Goal: Task Accomplishment & Management: Manage account settings

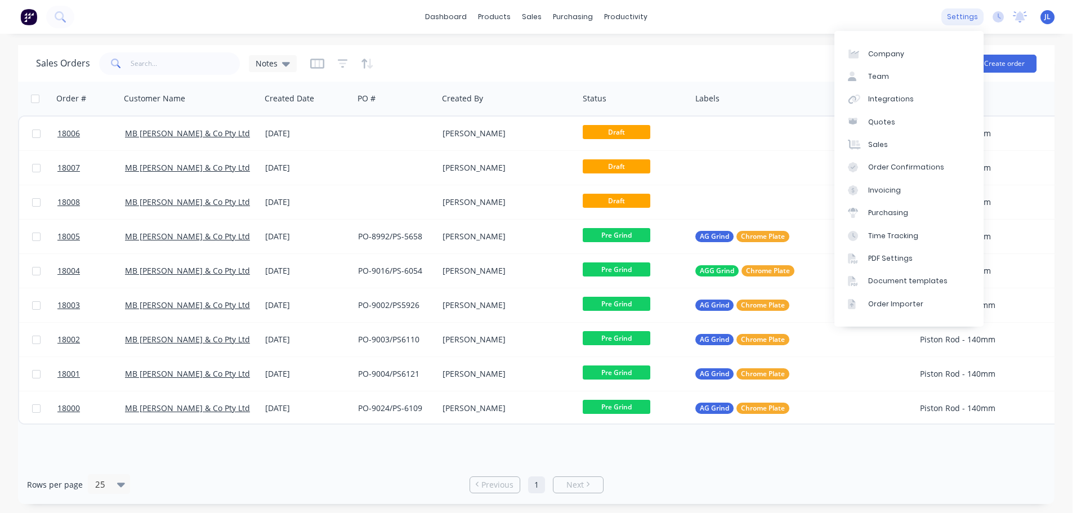
click at [967, 20] on div "settings" at bounding box center [963, 16] width 42 height 17
click at [878, 79] on div "Team" at bounding box center [879, 77] width 21 height 10
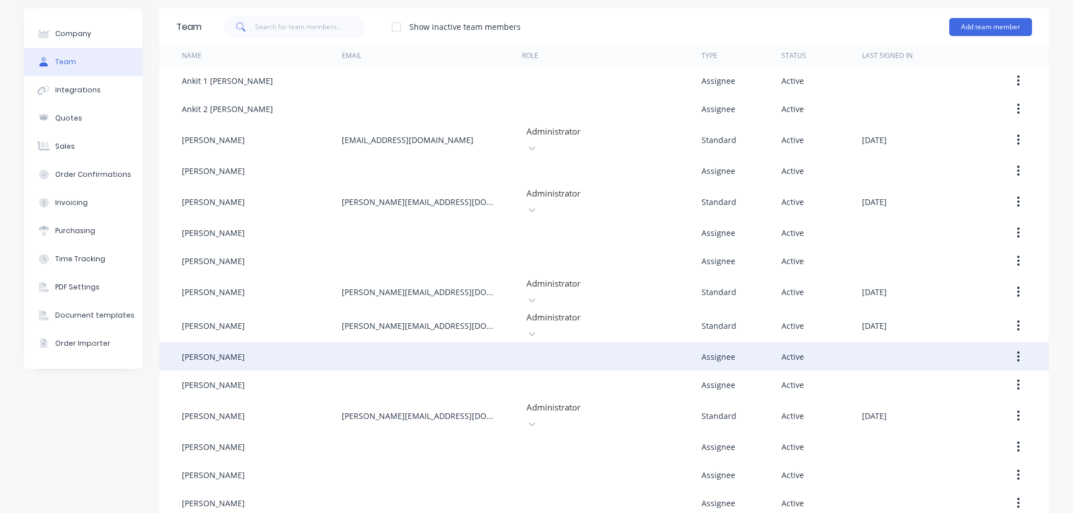
scroll to position [56, 0]
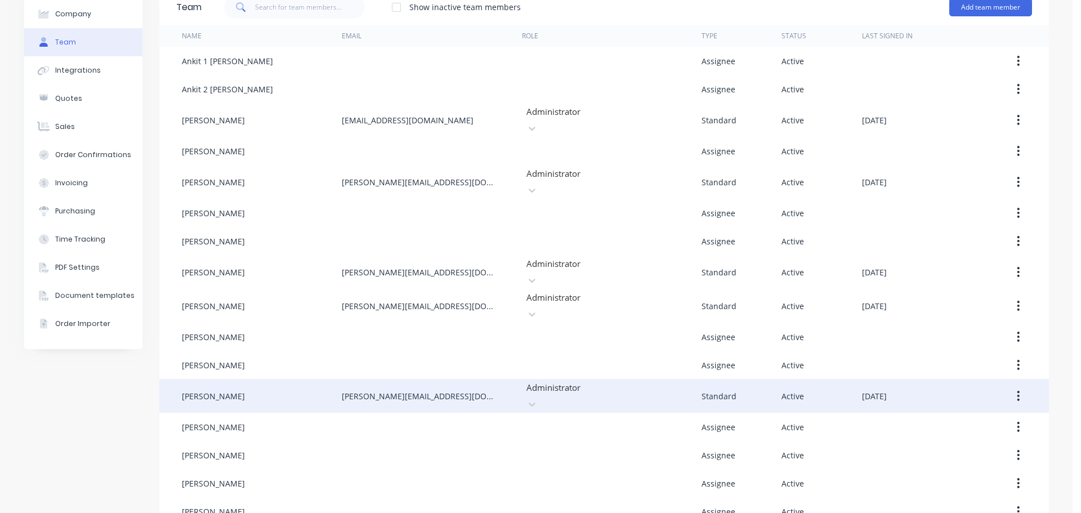
click at [277, 379] on div "[PERSON_NAME]" at bounding box center [262, 396] width 160 height 34
click at [1017, 390] on icon "button" at bounding box center [1018, 396] width 3 height 12
click at [956, 417] on div "Edit" at bounding box center [979, 425] width 87 height 16
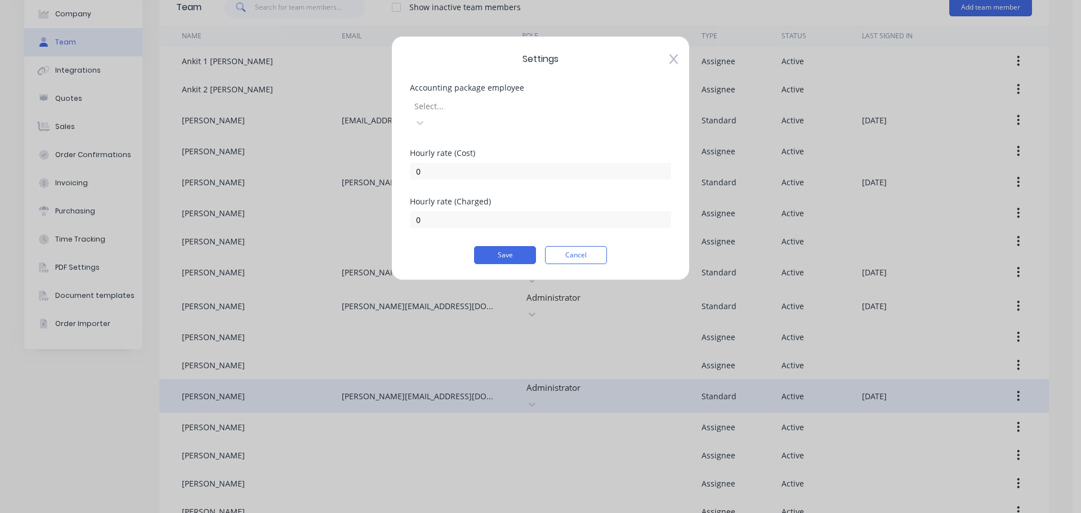
click at [675, 58] on icon at bounding box center [674, 60] width 8 height 10
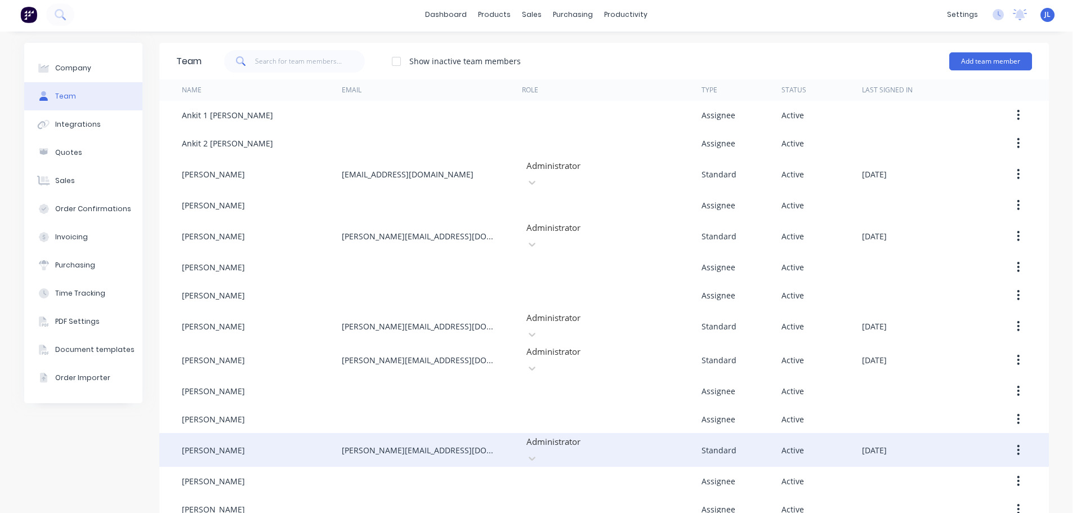
scroll to position [0, 0]
click at [23, 24] on img at bounding box center [28, 16] width 17 height 17
